Goal: Complete application form: Complete application form

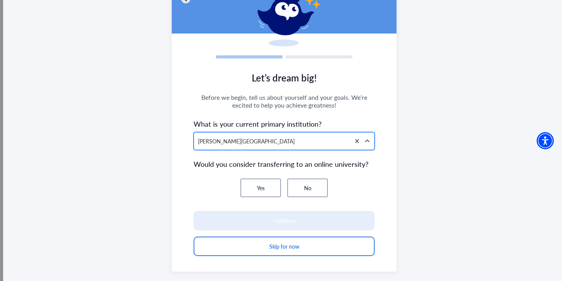
scroll to position [65, 0]
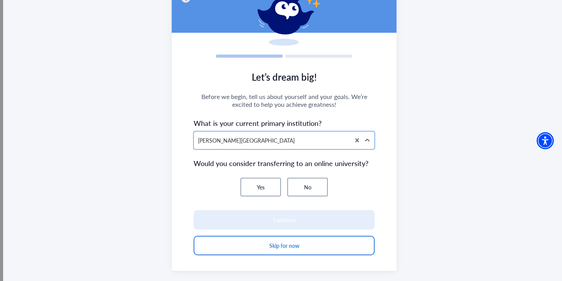
click at [311, 186] on button "No" at bounding box center [307, 187] width 41 height 19
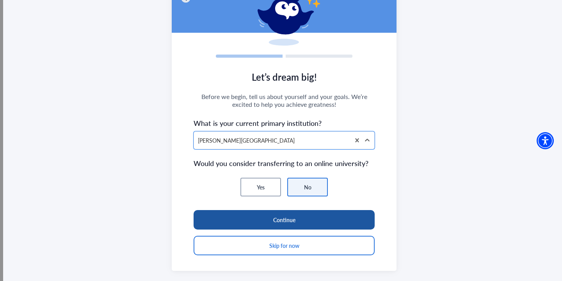
click at [296, 219] on button "Continue" at bounding box center [284, 220] width 181 height 20
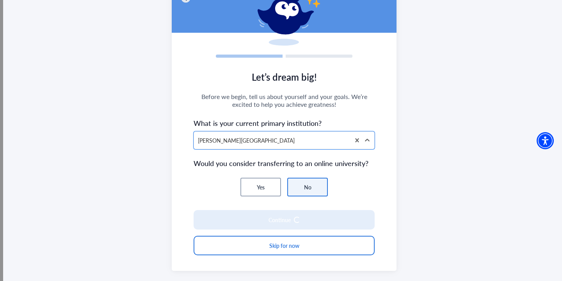
scroll to position [58, 0]
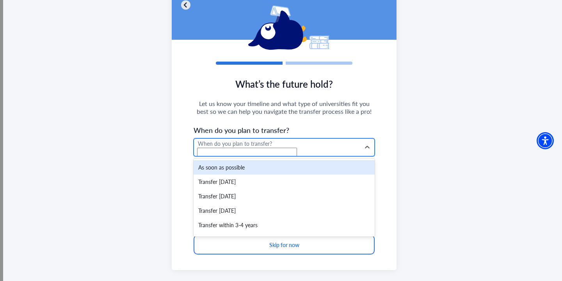
click at [287, 148] on div "When do you plan to transfer?" at bounding box center [277, 144] width 158 height 8
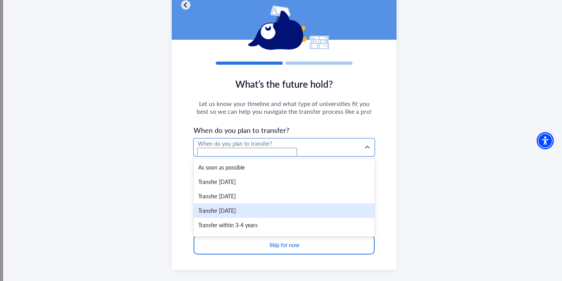
click at [276, 209] on div "Transfer [DATE]" at bounding box center [284, 211] width 181 height 14
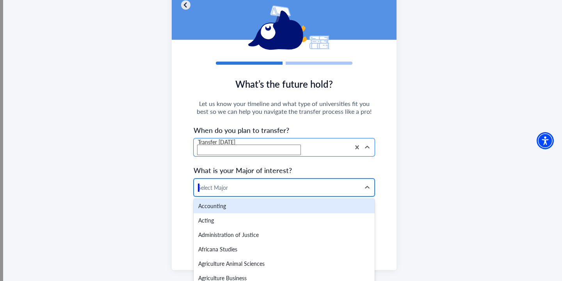
click at [282, 191] on div at bounding box center [277, 188] width 158 height 10
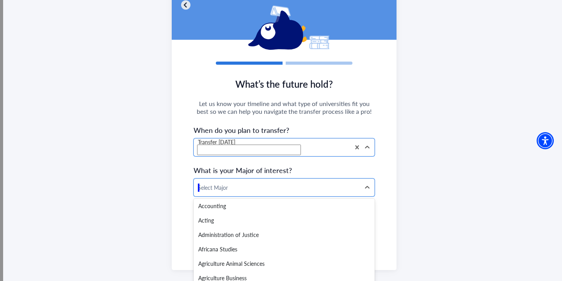
scroll to position [1107, 0]
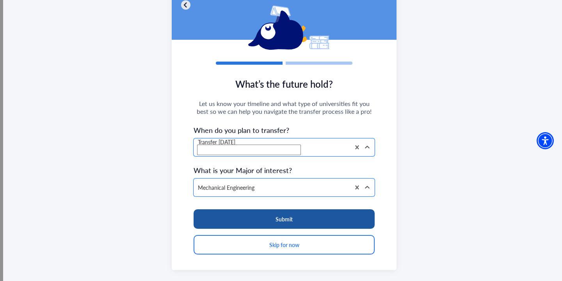
click at [270, 224] on button "Submit" at bounding box center [284, 220] width 181 height 20
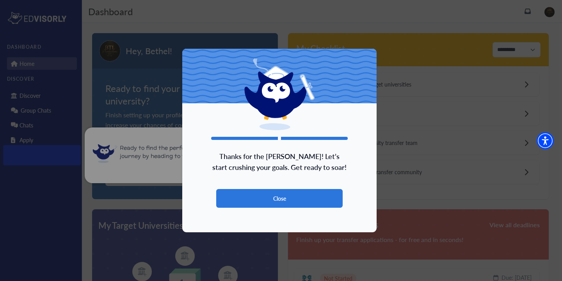
scroll to position [60, 0]
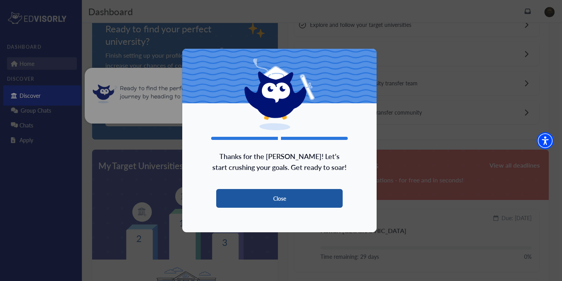
click at [284, 197] on button "Close" at bounding box center [279, 198] width 126 height 19
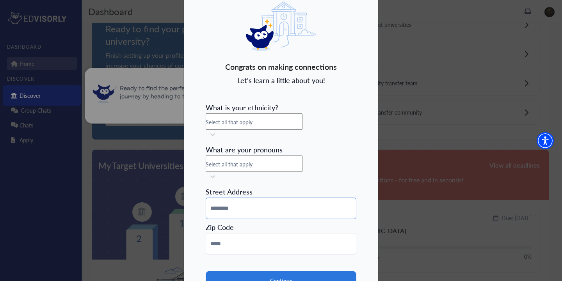
scroll to position [24, 0]
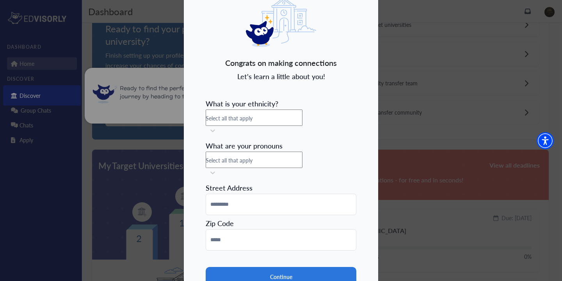
click at [297, 124] on div "Select all that apply" at bounding box center [281, 117] width 151 height 14
click at [311, 101] on form "What is your ethnicity? [DEMOGRAPHIC_DATA] or [US_STATE][DEMOGRAPHIC_DATA], 1 o…" at bounding box center [281, 204] width 151 height 217
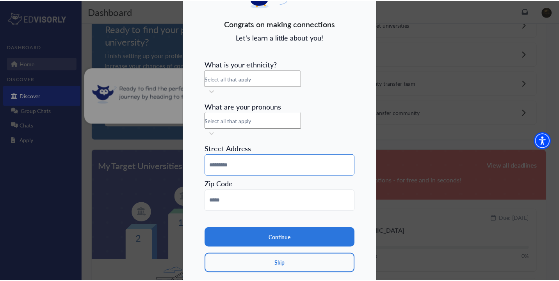
scroll to position [66, 0]
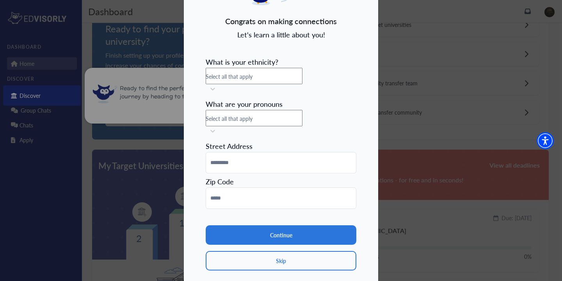
click at [301, 112] on div "Select all that apply" at bounding box center [281, 117] width 151 height 14
click at [253, 80] on span "Select all that apply" at bounding box center [229, 77] width 47 height 8
click at [288, 82] on div "Select all that apply" at bounding box center [281, 75] width 151 height 14
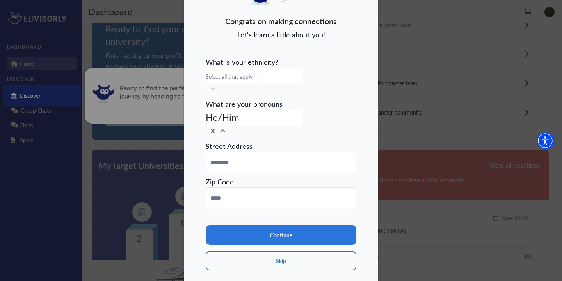
click at [287, 110] on div "He/Him" at bounding box center [281, 117] width 151 height 14
click at [301, 82] on div "Select all that apply" at bounding box center [281, 75] width 151 height 14
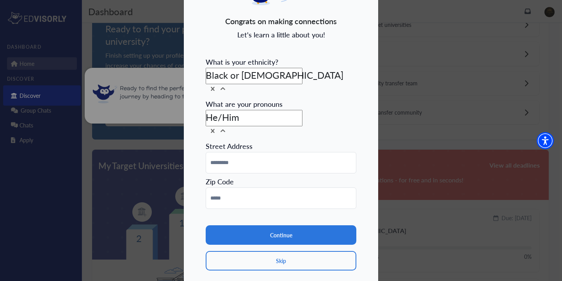
click at [320, 77] on div "Black or [DEMOGRAPHIC_DATA]" at bounding box center [281, 75] width 151 height 14
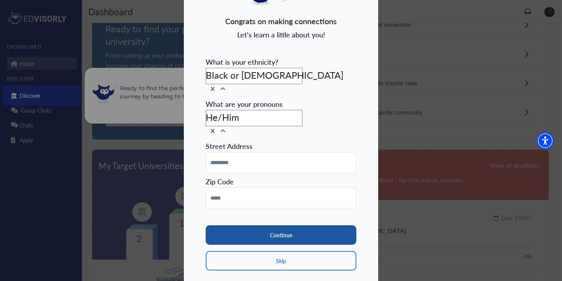
click at [238, 226] on button "Continue" at bounding box center [281, 236] width 151 height 20
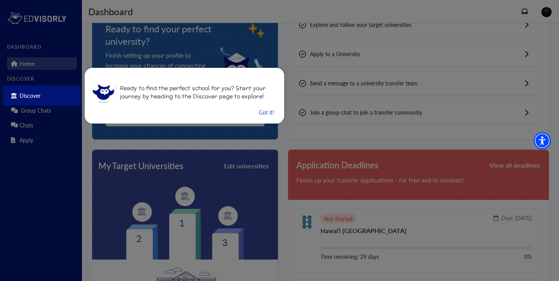
click at [258, 113] on button "Got it!" at bounding box center [266, 113] width 17 height 10
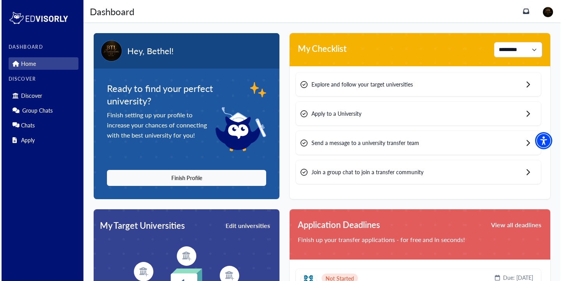
scroll to position [0, 0]
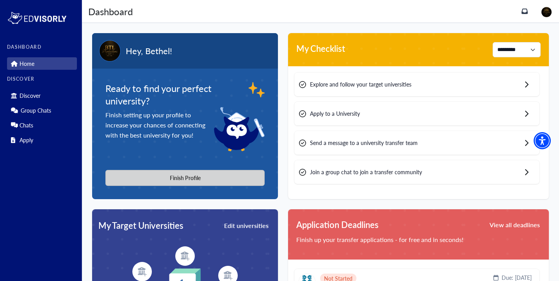
click at [235, 182] on button "Finish Profile" at bounding box center [184, 178] width 159 height 16
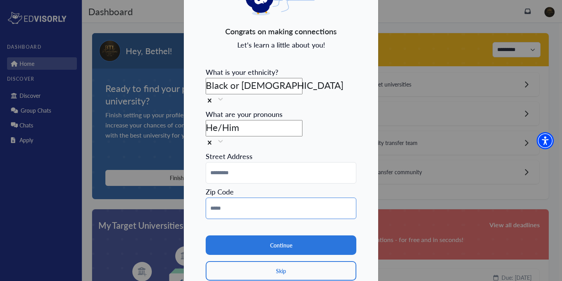
scroll to position [60, 0]
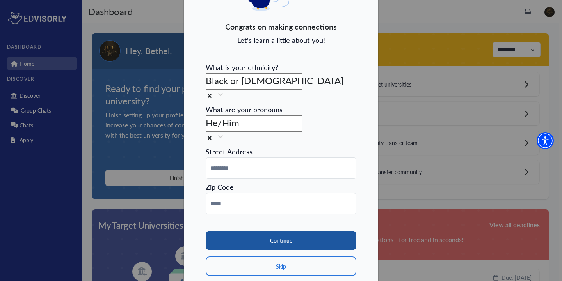
click at [258, 231] on button "Continue" at bounding box center [281, 241] width 151 height 20
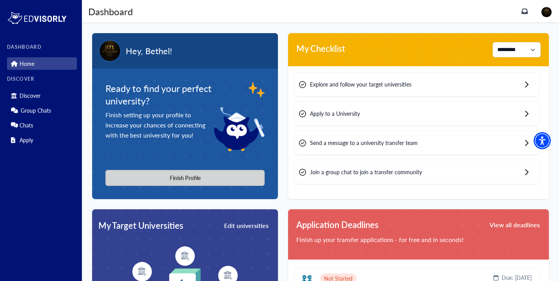
click at [242, 178] on button "Finish Profile" at bounding box center [184, 178] width 159 height 16
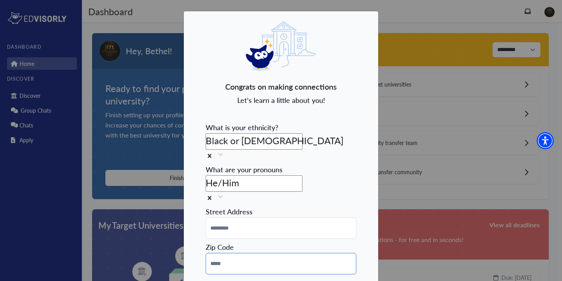
click at [348, 253] on input at bounding box center [281, 263] width 151 height 21
drag, startPoint x: 348, startPoint y: 243, endPoint x: 263, endPoint y: 262, distance: 86.4
click at [263, 262] on form "What is your ethnicity? Black or [DEMOGRAPHIC_DATA] What are your pronouns He/H…" at bounding box center [281, 227] width 151 height 217
type input "*****"
click at [344, 218] on input at bounding box center [281, 228] width 151 height 21
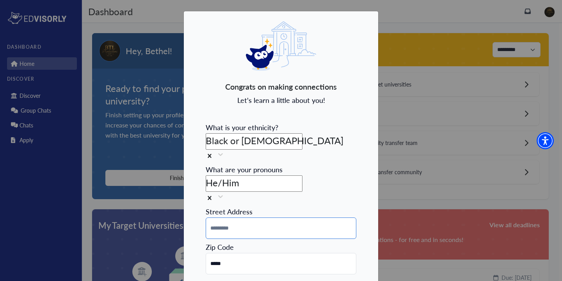
click at [345, 218] on input at bounding box center [281, 228] width 151 height 21
type input "**********"
click at [219, 218] on input "**********" at bounding box center [281, 228] width 151 height 21
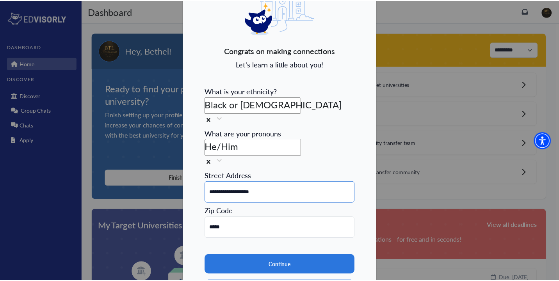
scroll to position [37, 0]
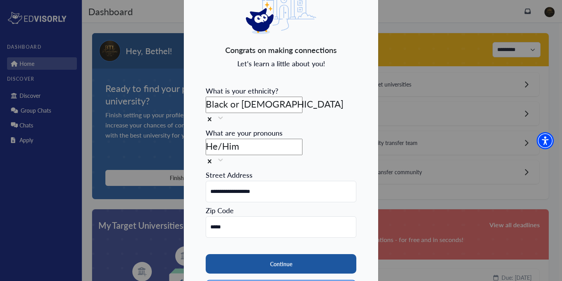
click at [229, 254] on button "Continue" at bounding box center [281, 264] width 151 height 20
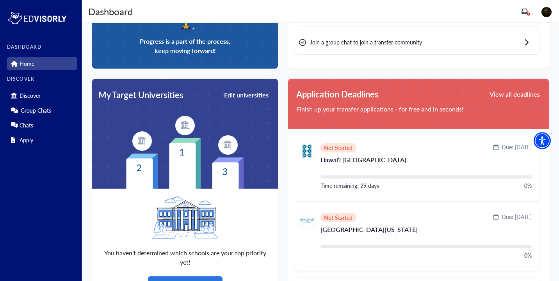
scroll to position [130, 0]
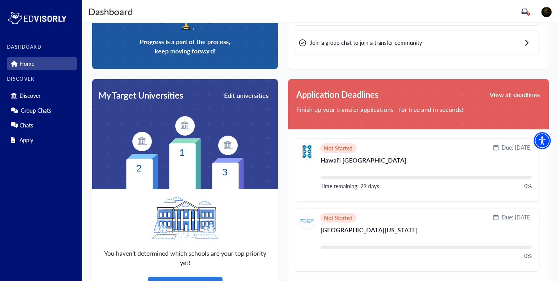
click at [33, 102] on div "Discover Group Chats Chats Apply" at bounding box center [42, 116] width 70 height 59
click at [33, 98] on p "Discover" at bounding box center [30, 95] width 21 height 7
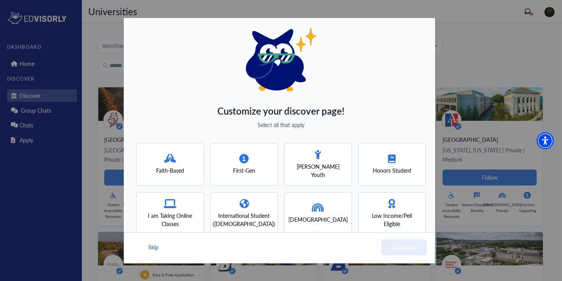
click at [151, 244] on button "Skip" at bounding box center [154, 248] width 12 height 16
